Goal: Contribute content

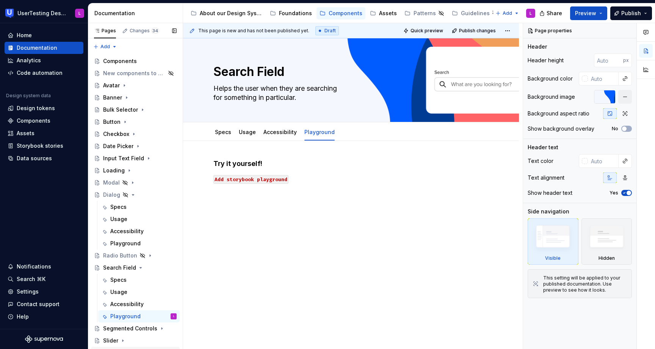
scroll to position [192, 0]
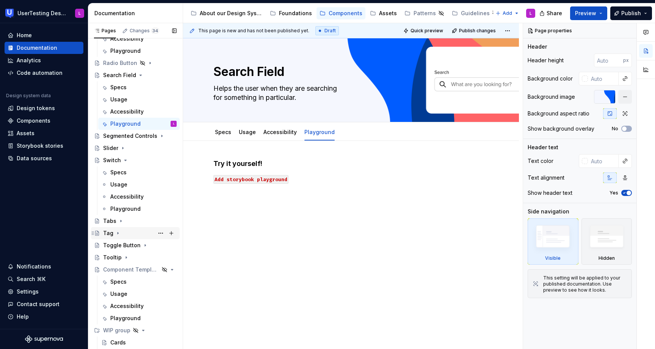
click at [107, 231] on div "Tag" at bounding box center [108, 233] width 10 height 8
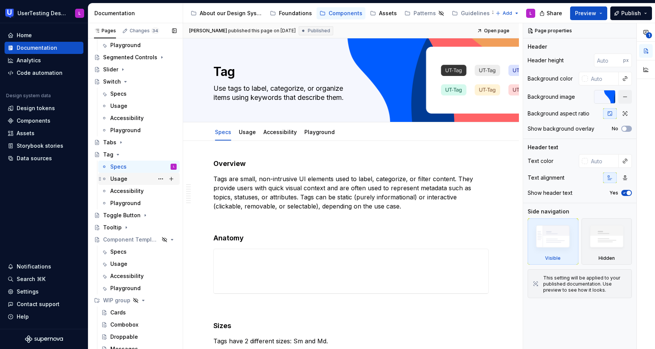
scroll to position [275, 0]
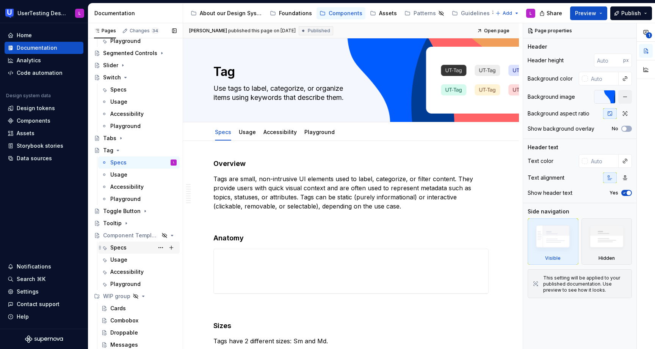
click at [121, 248] on div "Specs" at bounding box center [118, 248] width 16 height 8
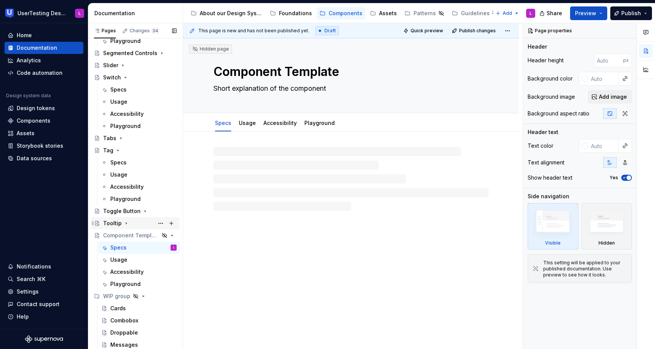
click at [115, 222] on div "Tooltip" at bounding box center [112, 223] width 19 height 8
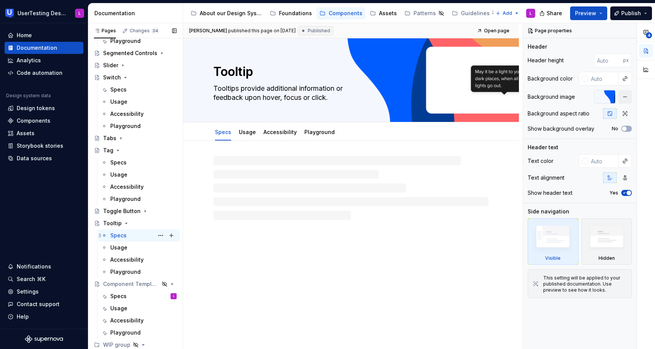
click at [117, 233] on div "Specs" at bounding box center [118, 235] width 16 height 8
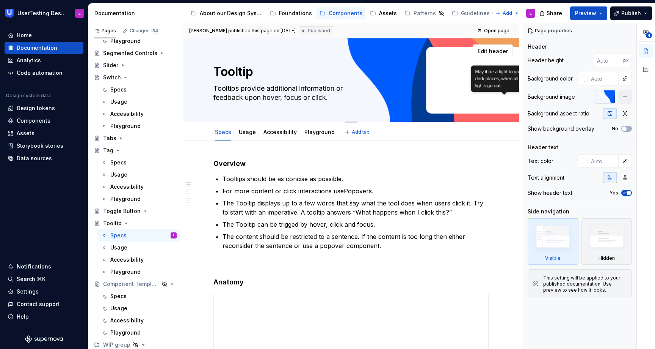
click at [245, 89] on textarea "Tooltips provide additional information or feedback upon hover, focus or click." at bounding box center [349, 92] width 275 height 21
click at [244, 87] on textarea "Tooltips provide additional information or feedback upon hover, focus or click." at bounding box center [349, 92] width 275 height 21
type textarea "*"
